Goal: Task Accomplishment & Management: Manage account settings

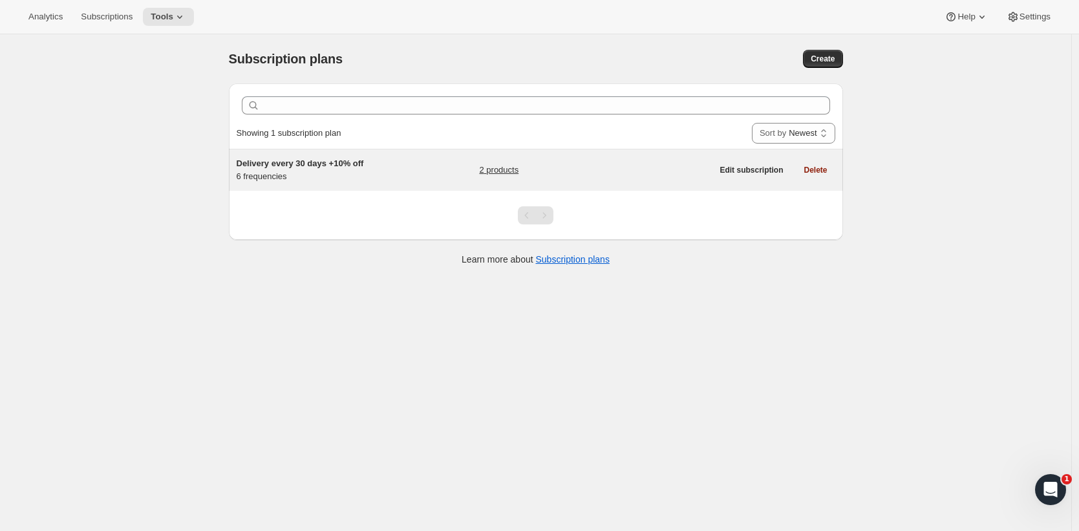
click at [416, 169] on div "Delivery every 30 days +10% off 6 frequencies 2 products" at bounding box center [475, 170] width 476 height 26
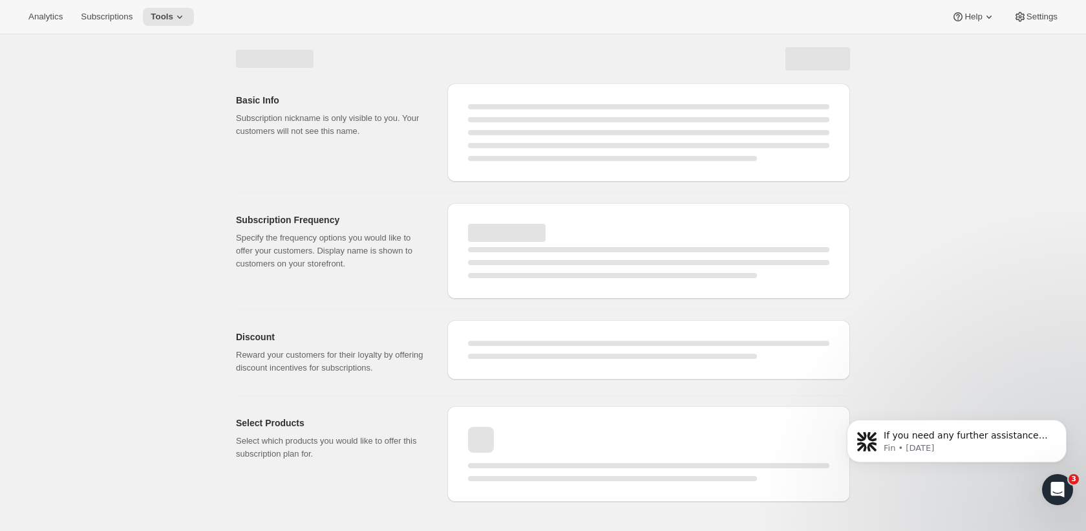
select select "WEEK"
select select "MONTH"
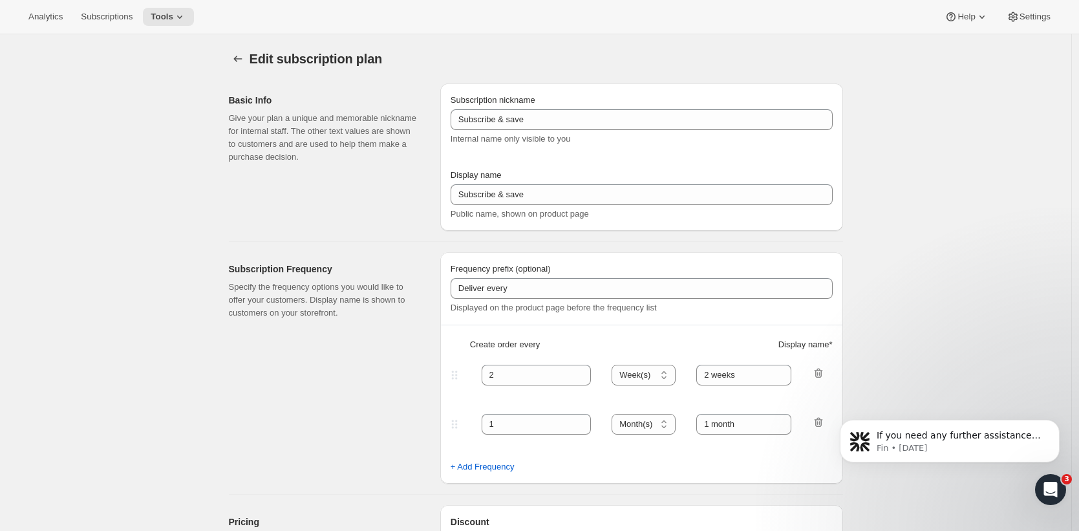
type input "Delivery every 30 days +10% off"
type input "Subscribe & save 10%"
type input "Delivery every"
type input "4"
select select "WEEK"
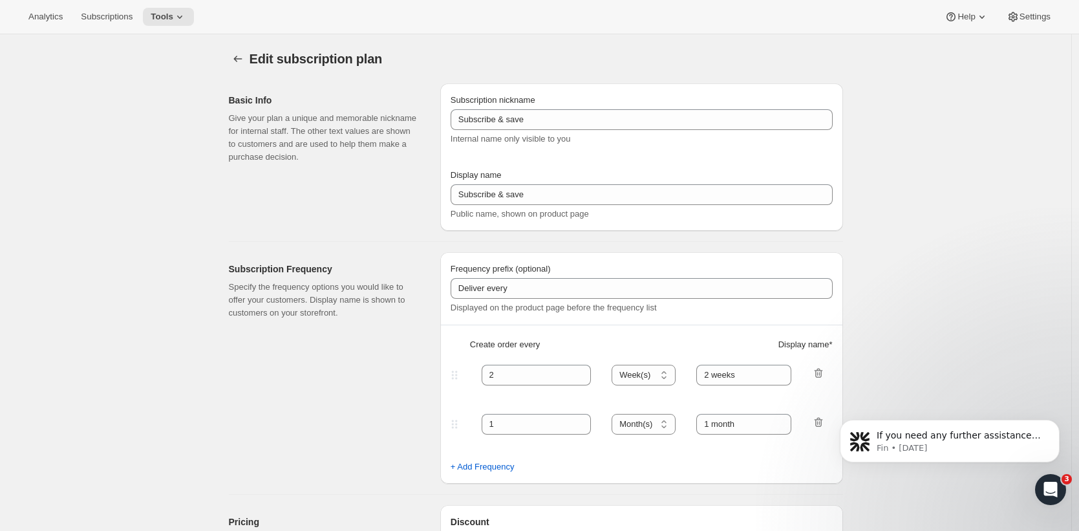
type input "4 weeks Most popular"
type input "10"
select select "WEEK"
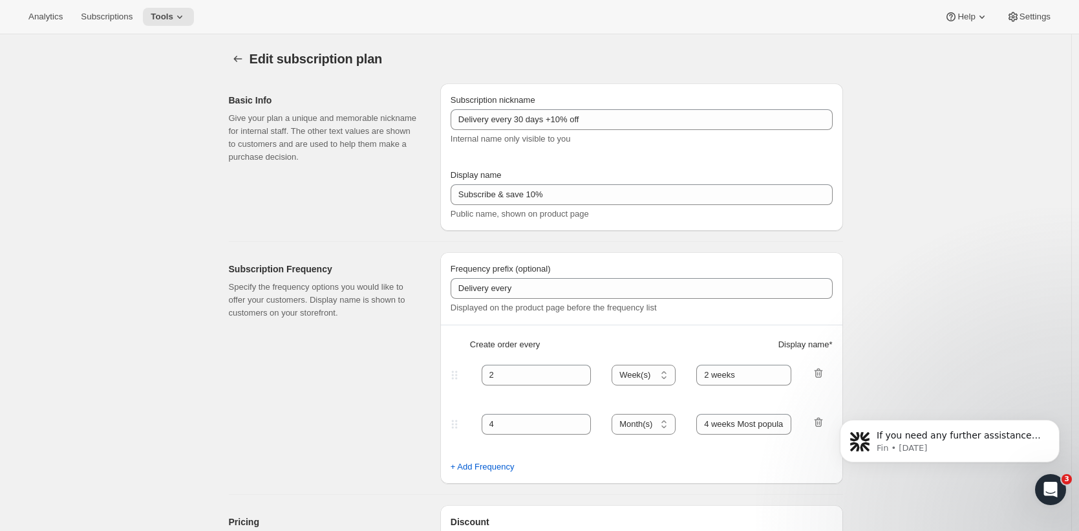
select select "WEEK"
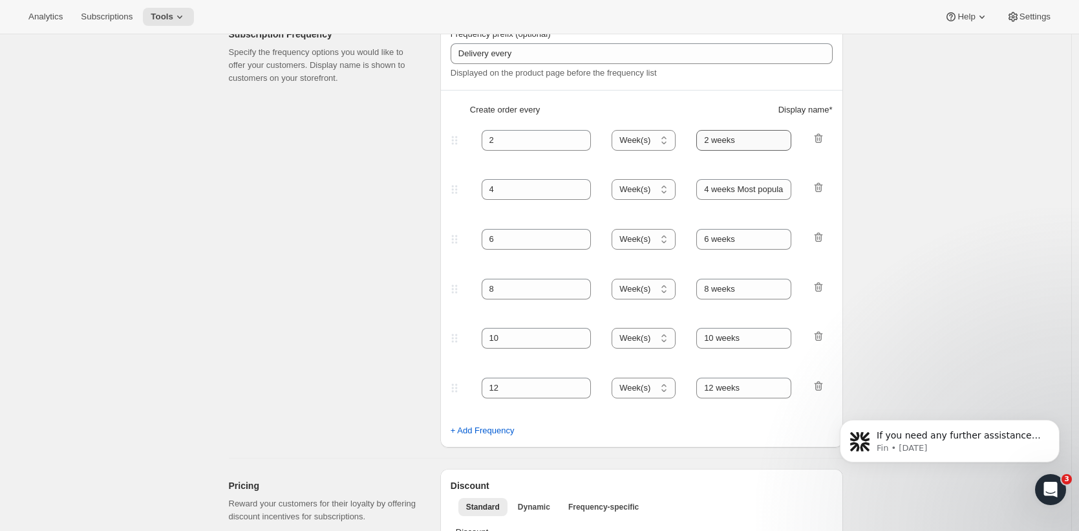
scroll to position [226, 0]
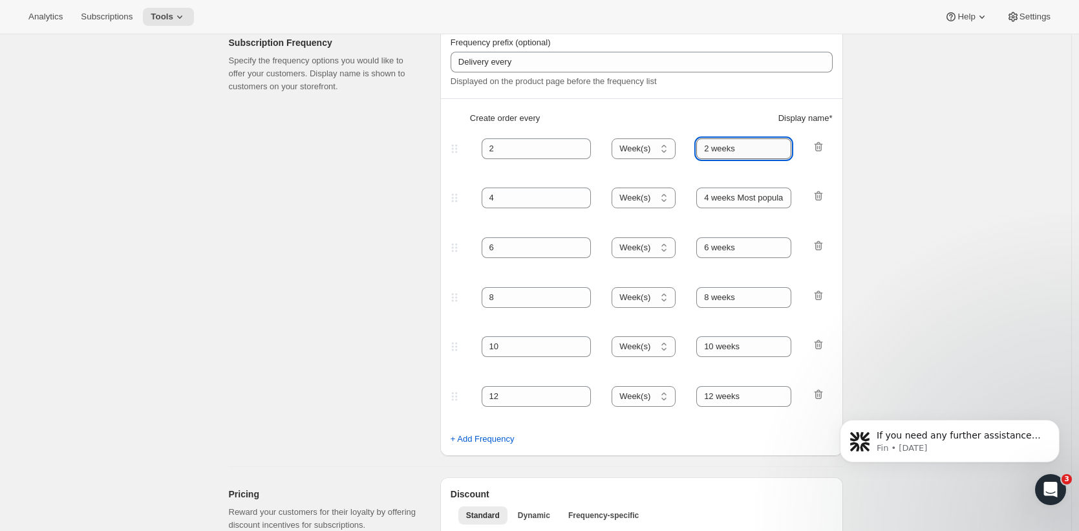
click at [747, 149] on input "2 weeks" at bounding box center [743, 148] width 95 height 21
drag, startPoint x: 746, startPoint y: 150, endPoint x: 812, endPoint y: 157, distance: 66.3
click at [808, 158] on div "2 Day(s) Week(s) Month(s) Year(s) Week(s) 2 weeks + 10" at bounding box center [636, 148] width 377 height 21
paste input "+10% discount,"
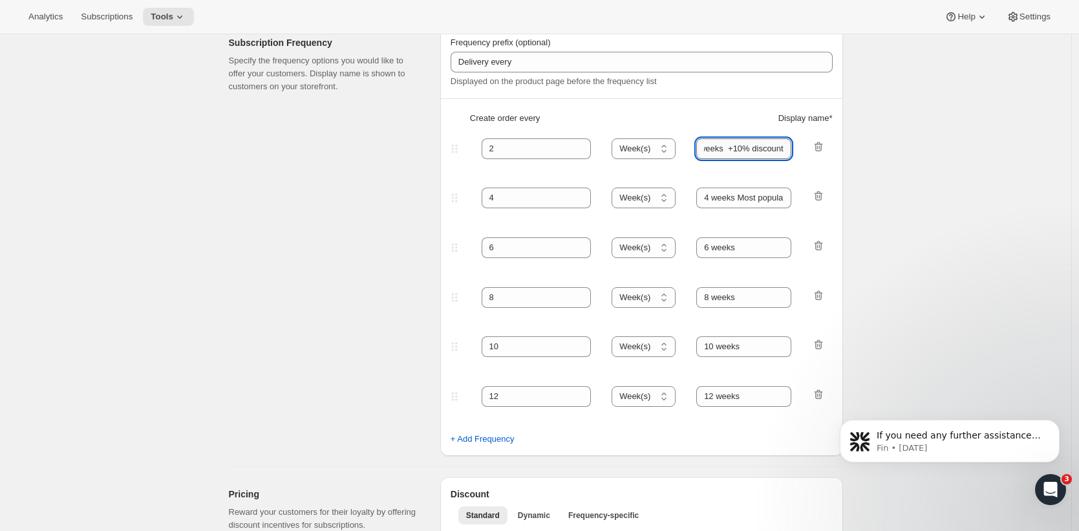
click at [733, 149] on input "2 weeks +10% discount" at bounding box center [743, 148] width 95 height 21
drag, startPoint x: 727, startPoint y: 148, endPoint x: 784, endPoint y: 160, distance: 57.4
click at [727, 148] on input "2 weeks +10% discount" at bounding box center [743, 148] width 95 height 21
drag, startPoint x: 738, startPoint y: 149, endPoint x: 907, endPoint y: 154, distance: 168.8
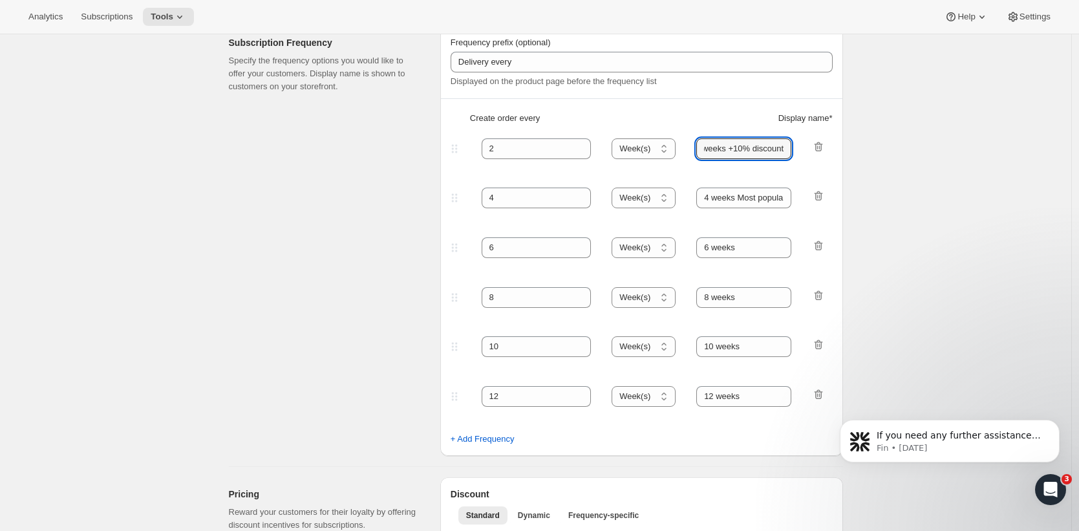
click at [907, 153] on div "Edit subscription plan. This page is ready Edit subscription plan Basic Info Gi…" at bounding box center [535, 539] width 1071 height 1463
type input "2 weeks +10% discount"
drag, startPoint x: 741, startPoint y: 197, endPoint x: 1120, endPoint y: 227, distance: 380.1
click at [1078, 227] on html "Analytics Subscriptions Tools Help Settings Skip to content Edit subscription p…" at bounding box center [539, 39] width 1079 height 531
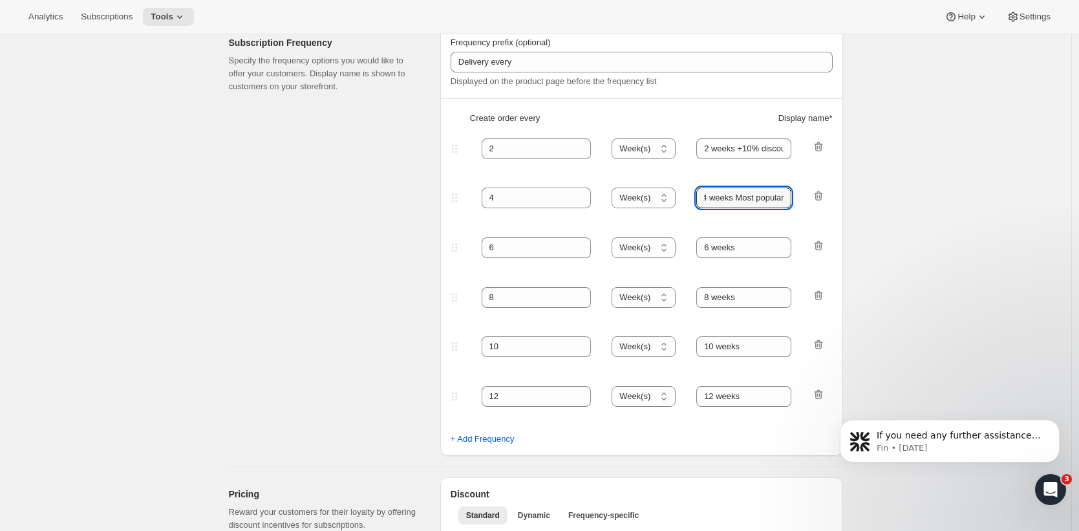
paste input "+10% discount"
click at [731, 201] on input "4 weeks+10% discount" at bounding box center [743, 197] width 95 height 21
type input "4 weeks +10% discount"
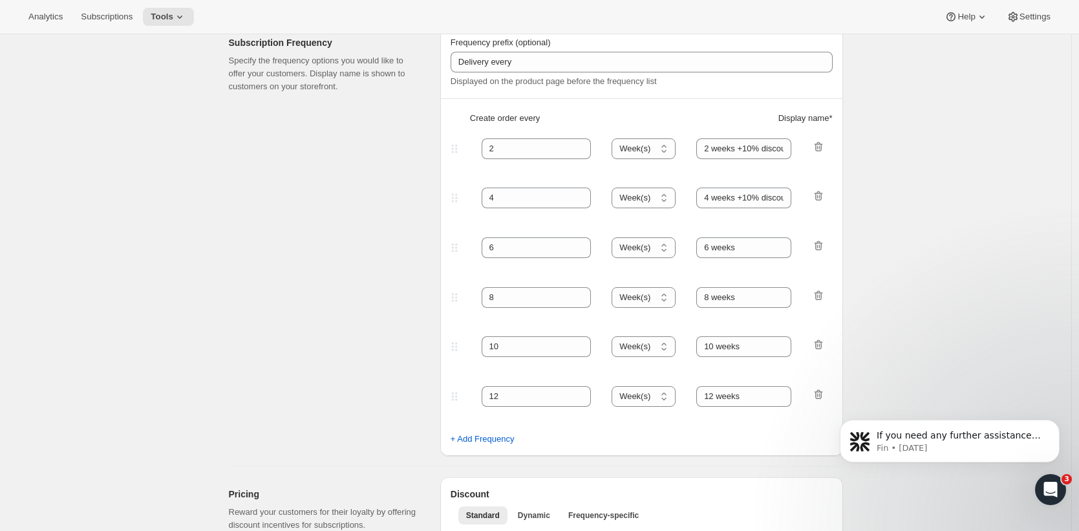
click at [753, 224] on fieldset "4 Day(s) Week(s) Month(s) Year(s) Week(s) 4 weeks +10% discount" at bounding box center [642, 210] width 380 height 50
click at [758, 248] on input "6 weeks" at bounding box center [743, 247] width 95 height 21
paste input "+10% discount"
type input "6 weeks +10% discount"
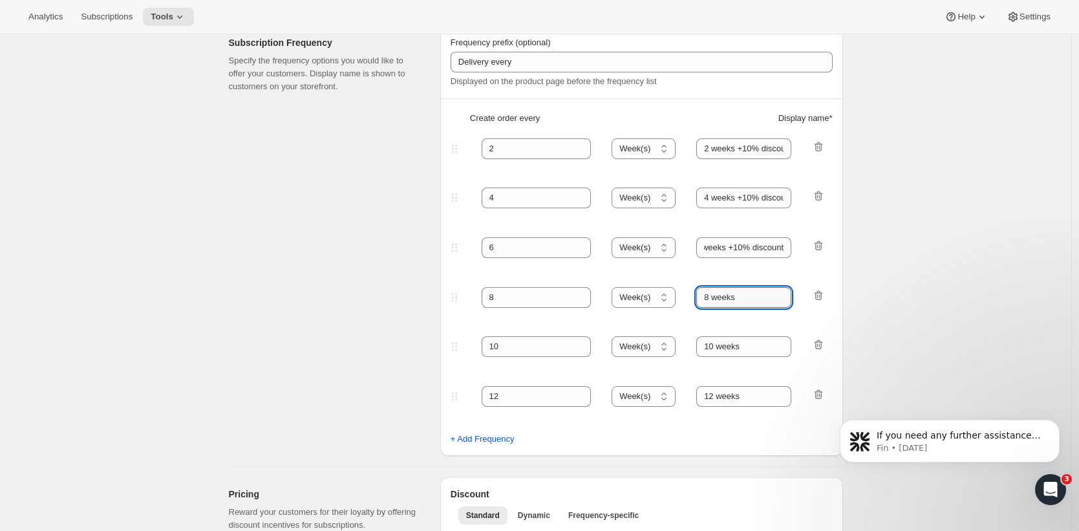
scroll to position [0, 0]
click at [755, 294] on input "8 weeks" at bounding box center [743, 297] width 95 height 21
paste input "+10% discount"
type input "8 weeks +10% discount"
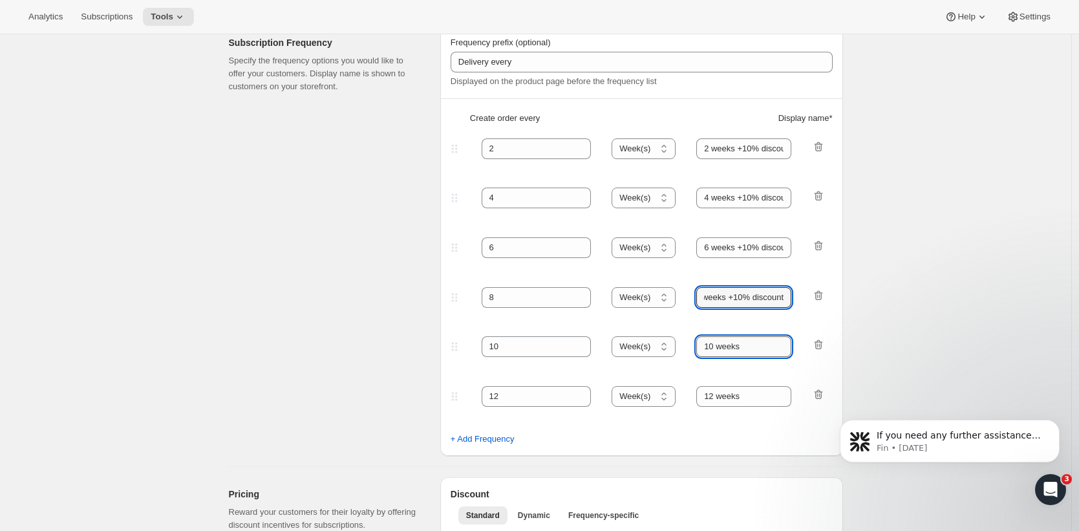
scroll to position [0, 0]
click at [769, 352] on input "10 weeks" at bounding box center [743, 346] width 95 height 21
paste input "+10% discount"
type input "10 weeks +10% discount"
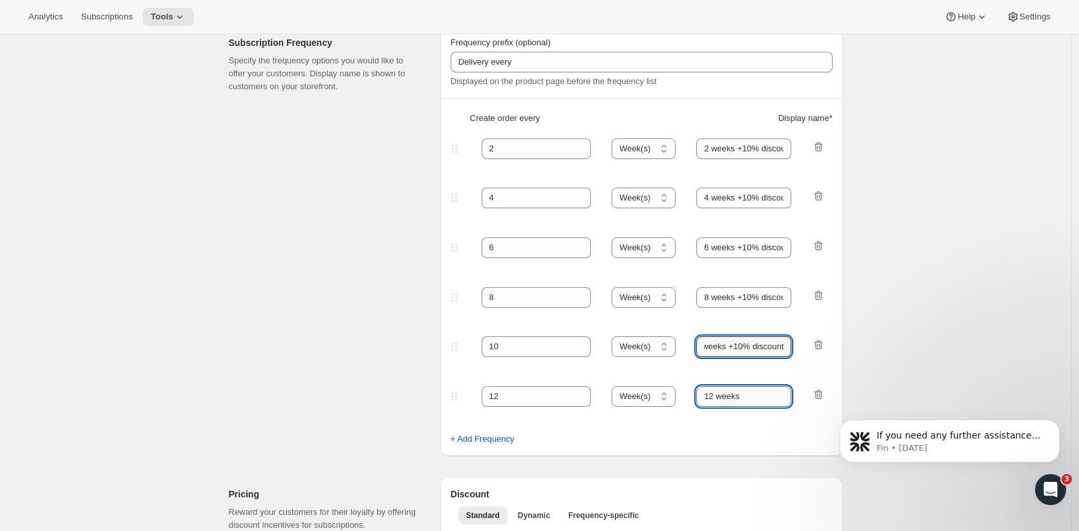
scroll to position [0, 0]
click at [768, 395] on input "12 weeks" at bounding box center [743, 396] width 95 height 21
paste input "+10% discount"
type input "12 weeks +10% discount"
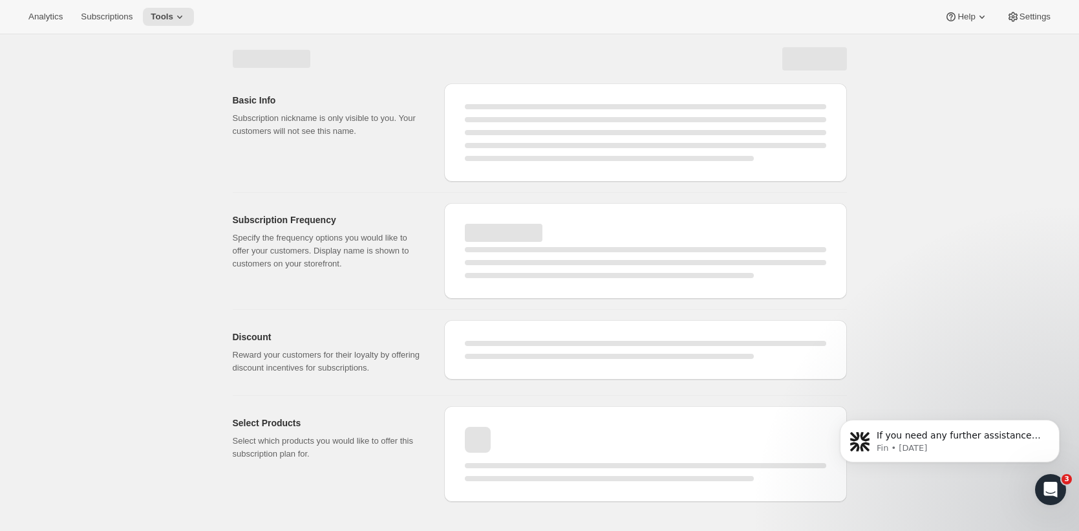
scroll to position [0, 0]
select select "WEEK"
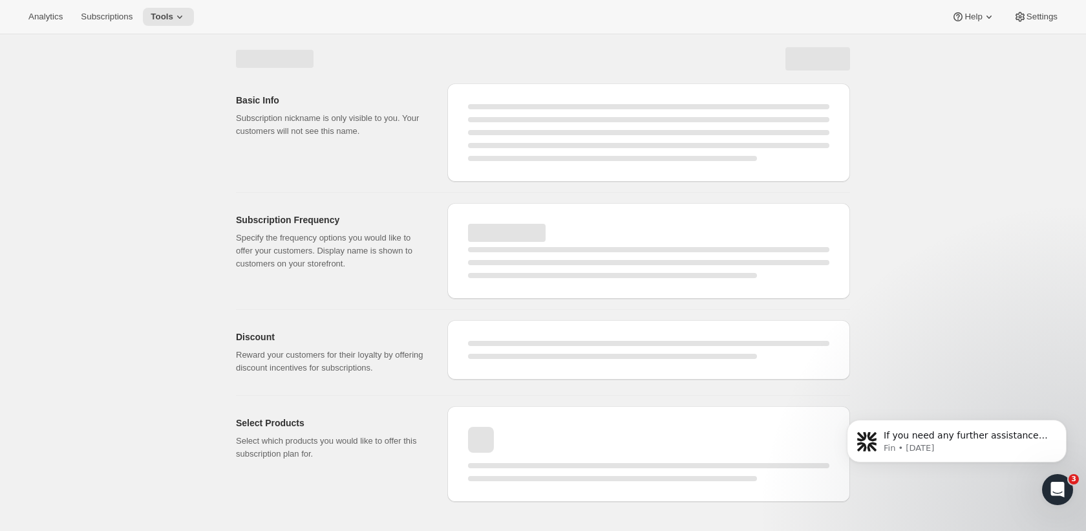
select select "WEEK"
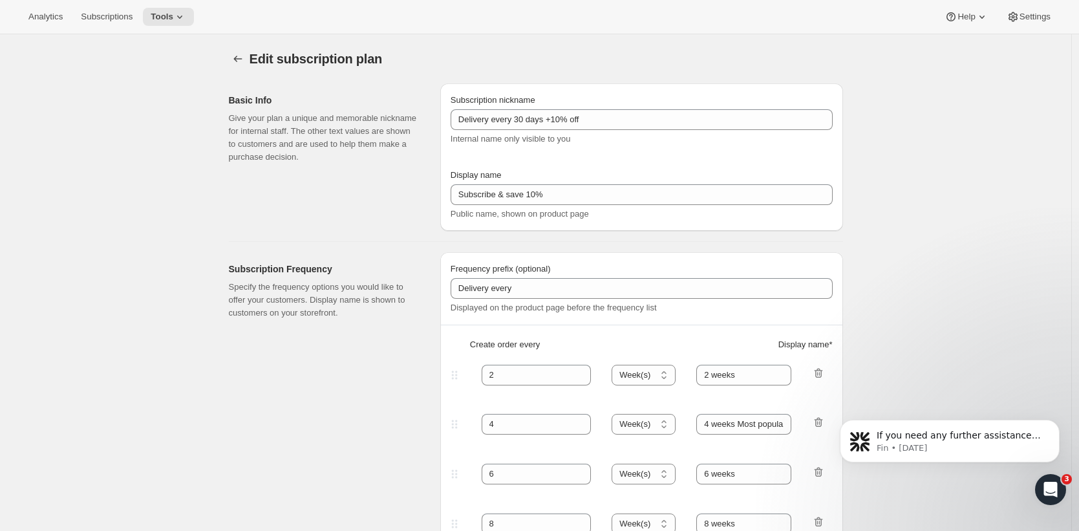
type input "2 weeks +10% discount"
type input "4 weeks +10% discount"
type input "6 weeks +10% discount"
type input "8 weeks +10% discount"
type input "10 weeks +10% discount"
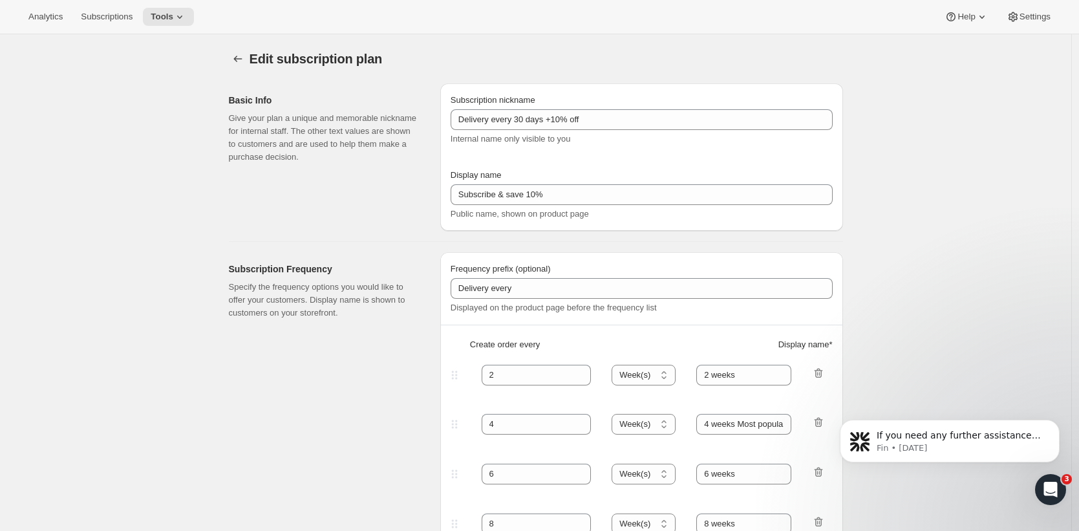
type input "12 weeks +10% discount"
